Goal: Subscribe to service/newsletter

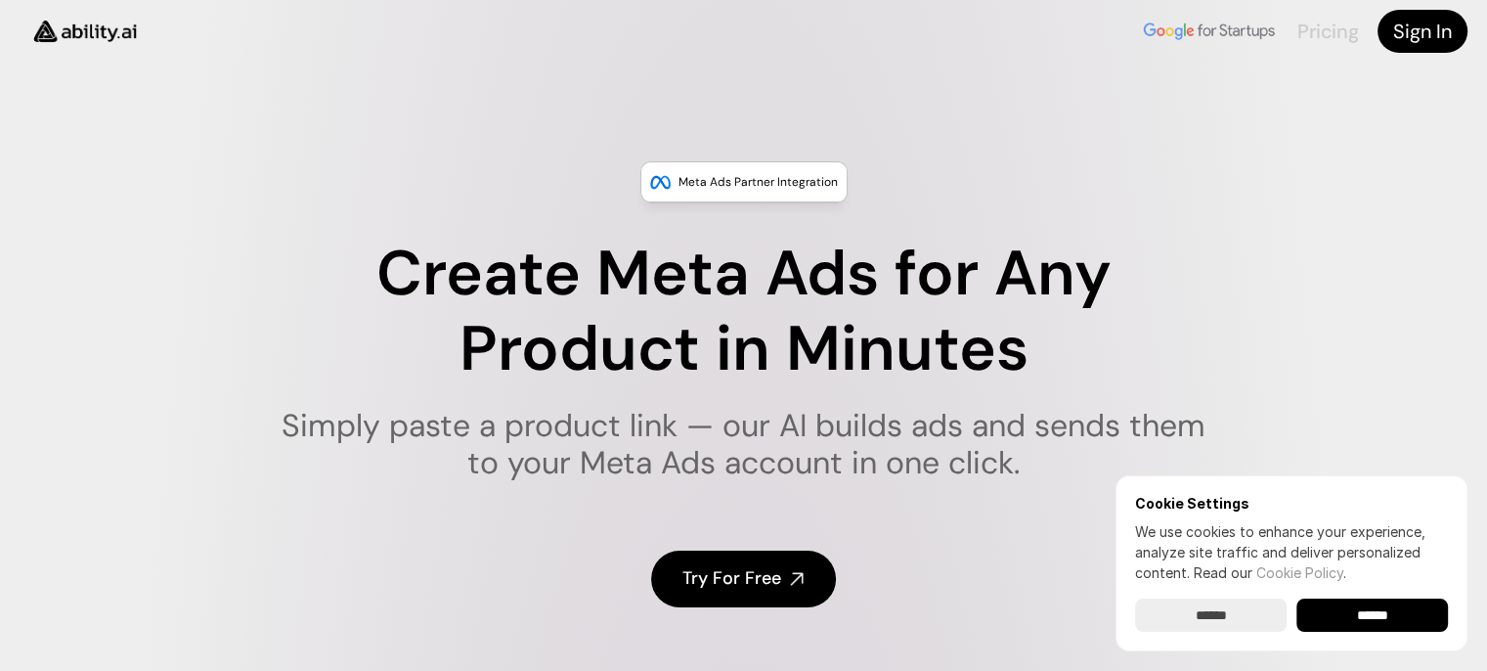
click at [1338, 30] on link "Pricing" at bounding box center [1327, 31] width 61 height 25
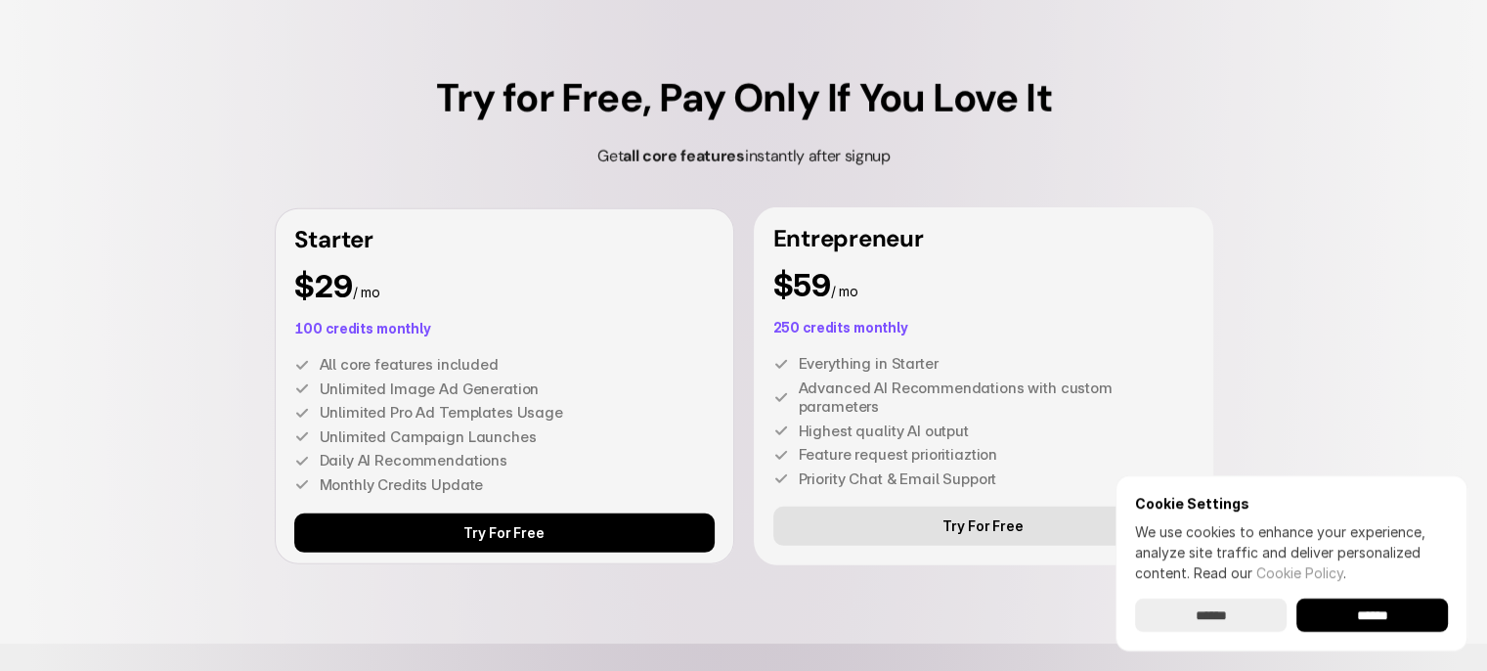
click at [540, 533] on p "Try For Free" at bounding box center [503, 533] width 80 height 17
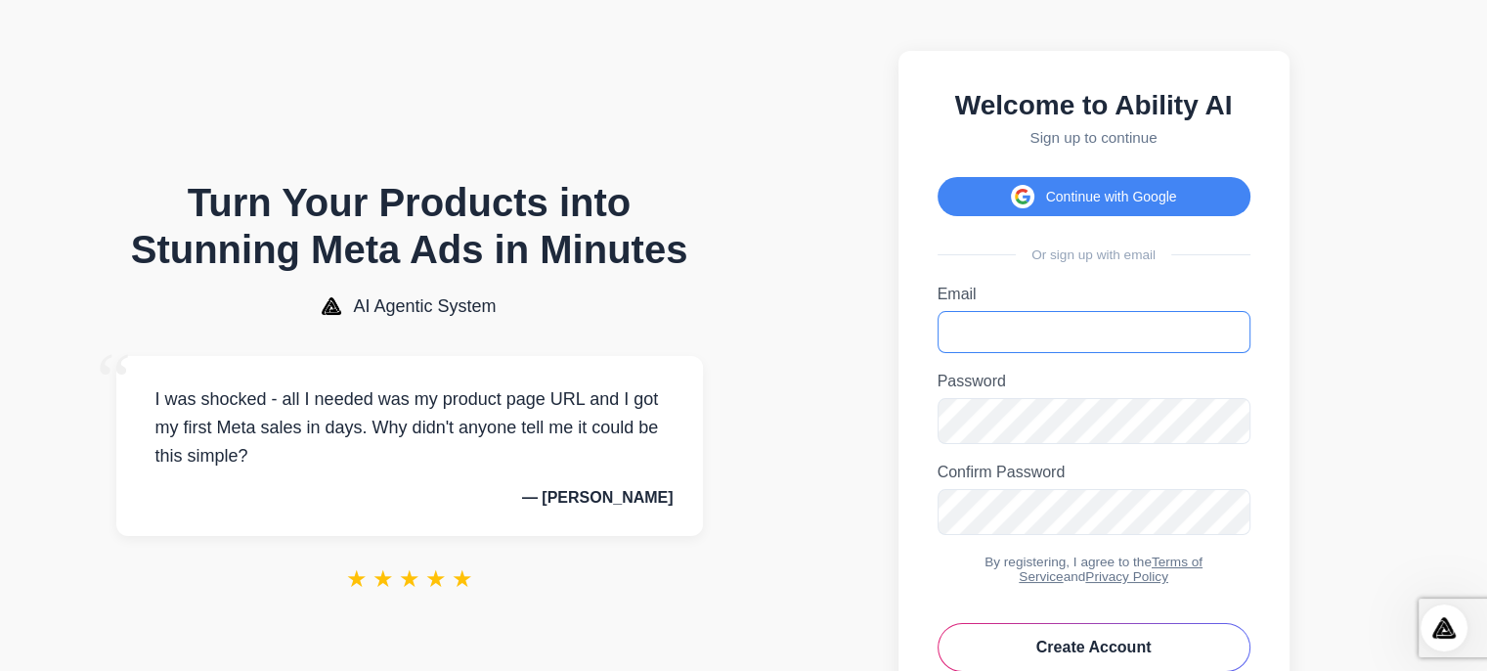
click at [962, 351] on input "Email" at bounding box center [1093, 332] width 313 height 42
type input "*"
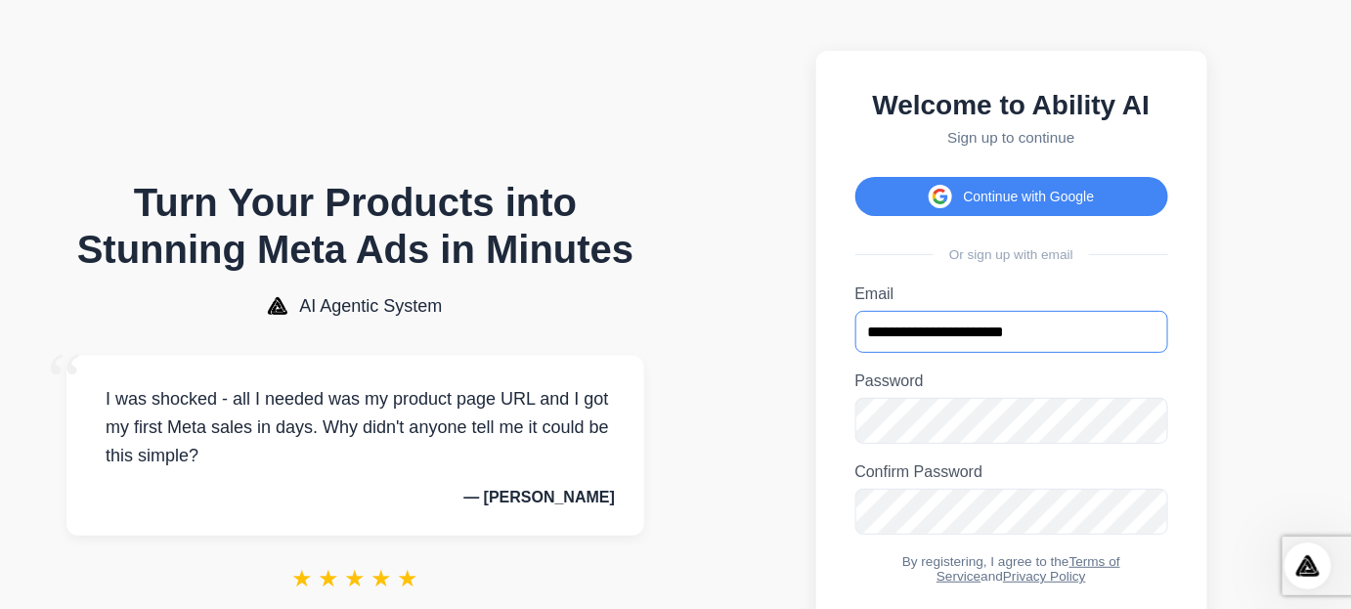
type input "**********"
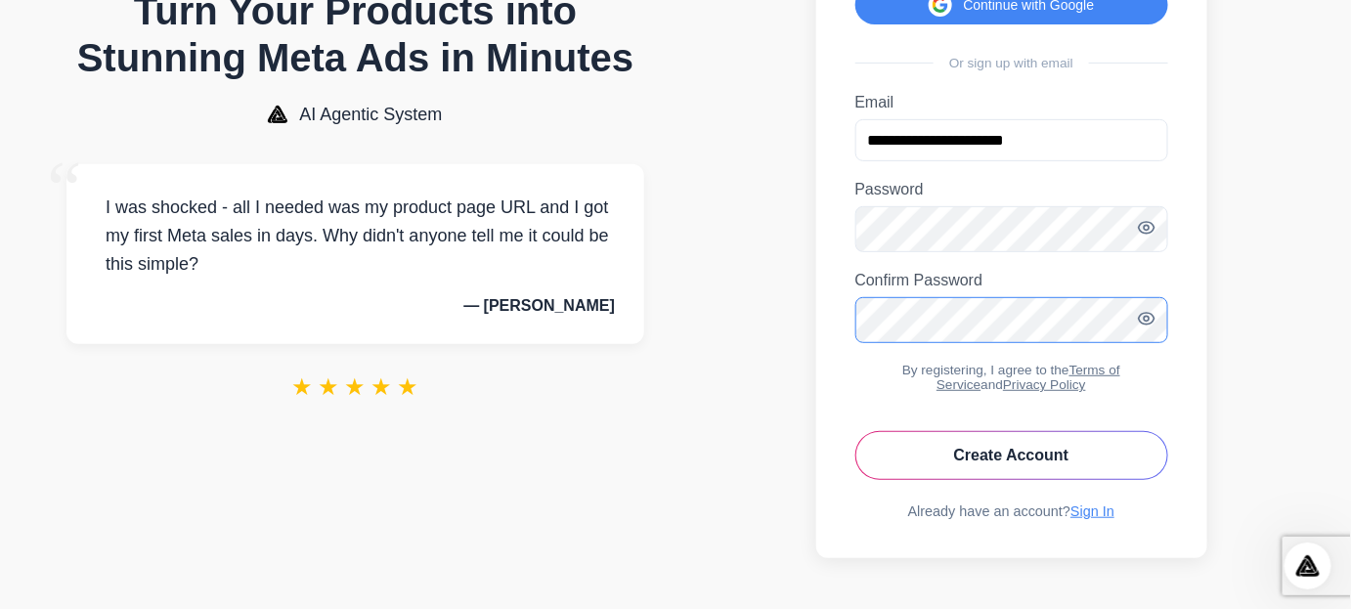
scroll to position [232, 0]
